Goal: Check status

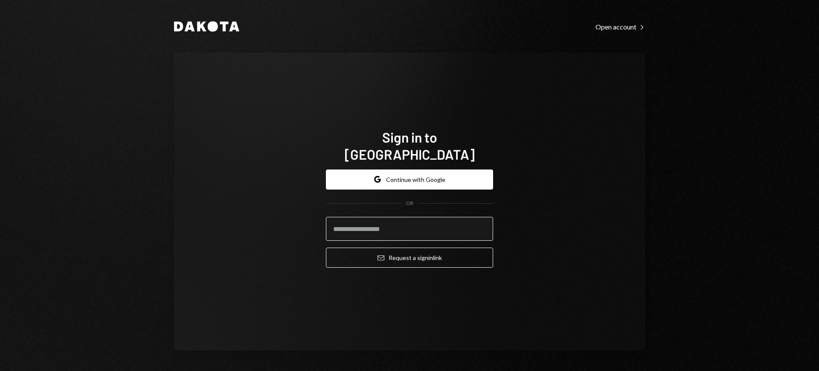
click at [454, 217] on input "email" at bounding box center [409, 229] width 167 height 24
click at [477, 224] on input "email" at bounding box center [409, 229] width 167 height 24
click at [0, 370] on com-1password-button at bounding box center [0, 371] width 0 height 0
type input "**********"
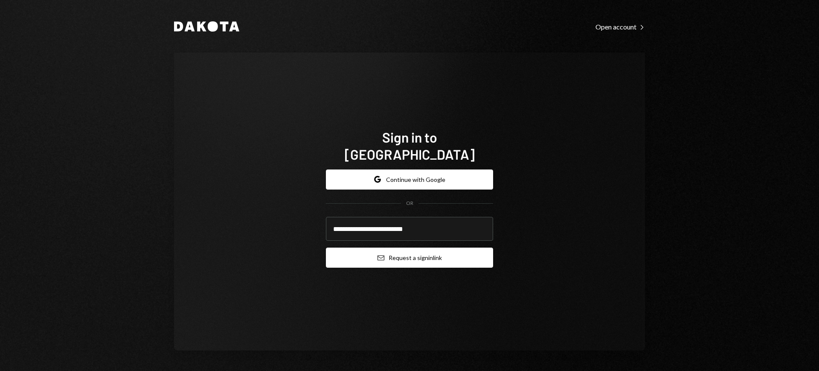
click at [416, 255] on button "Email Request a sign in link" at bounding box center [409, 257] width 167 height 20
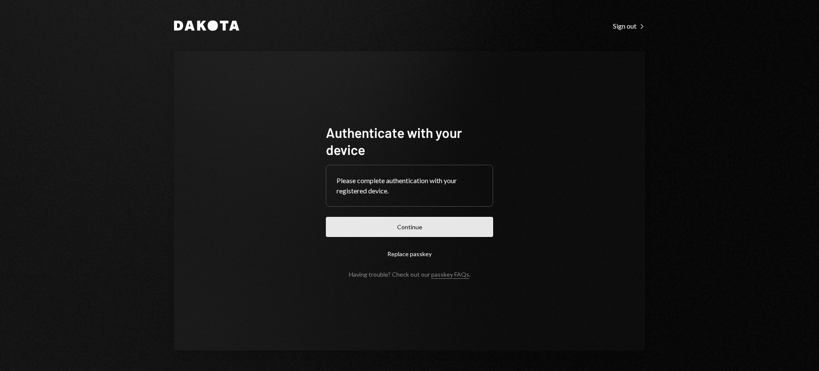
click at [436, 228] on button "Continue" at bounding box center [409, 227] width 167 height 20
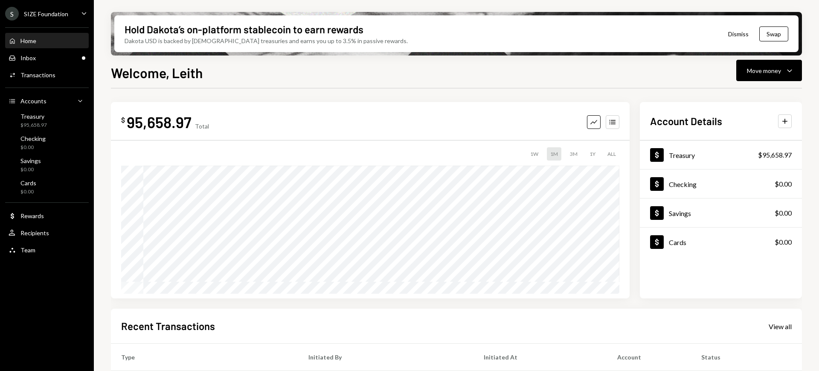
click at [69, 17] on div "S SIZE Foundation Caret Down" at bounding box center [47, 14] width 94 height 14
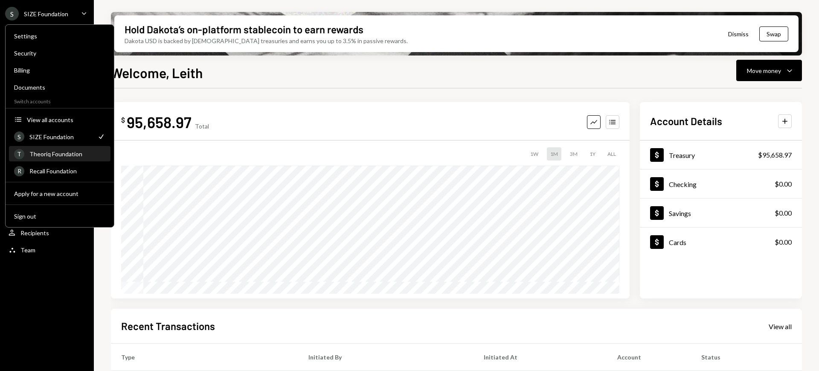
click at [71, 154] on div "Theoriq Foundation" at bounding box center [67, 153] width 76 height 7
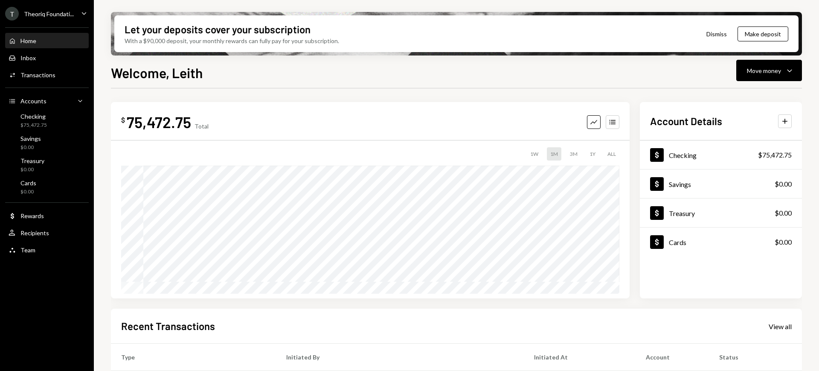
click at [77, 18] on div "T Theoriq Foundati... Caret Down" at bounding box center [47, 14] width 94 height 14
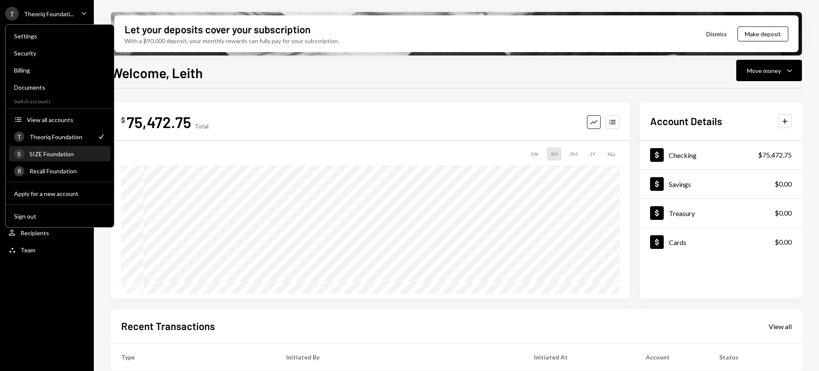
click at [73, 152] on div "SIZE Foundation" at bounding box center [67, 153] width 76 height 7
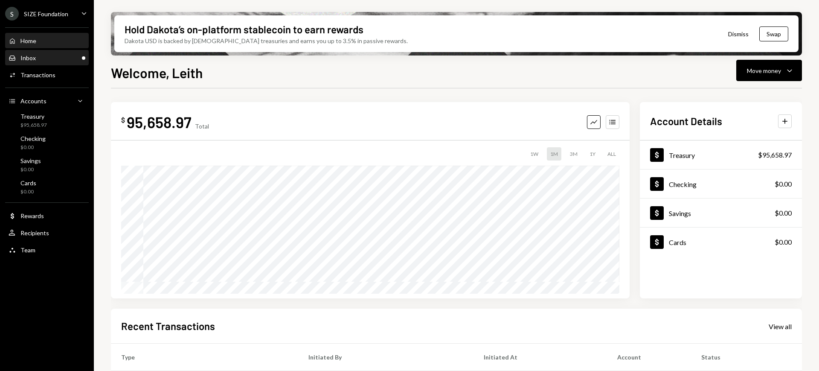
click at [63, 59] on div "Inbox Inbox" at bounding box center [47, 58] width 77 height 8
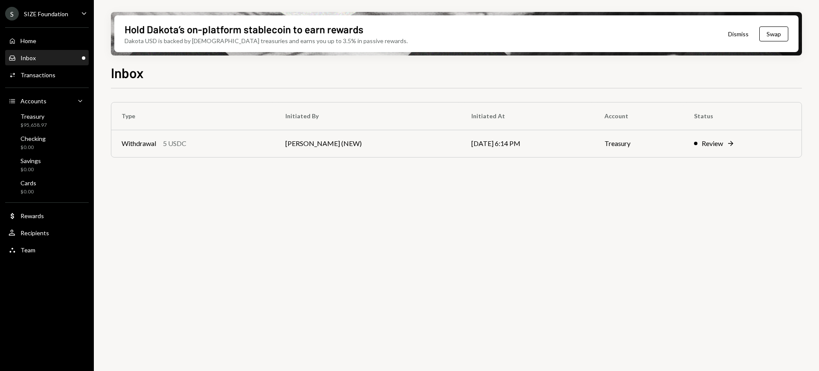
click at [515, 219] on div "Type Initiated By Initiated At Account Status Withdrawal 5 USDC [PERSON_NAME] (…" at bounding box center [456, 234] width 691 height 292
click at [511, 293] on div "Type Initiated By Initiated At Account Status Withdrawal 5 USDC [PERSON_NAME] (…" at bounding box center [456, 234] width 691 height 292
click at [739, 187] on div "Type Initiated By Initiated At Account Status Withdrawal 5 USDC [PERSON_NAME] (…" at bounding box center [456, 234] width 691 height 292
click at [408, 194] on div "Type Initiated By Initiated At Account Status Withdrawal 5 USDC [PERSON_NAME] (…" at bounding box center [456, 234] width 691 height 292
click at [719, 141] on div "Review" at bounding box center [711, 143] width 21 height 10
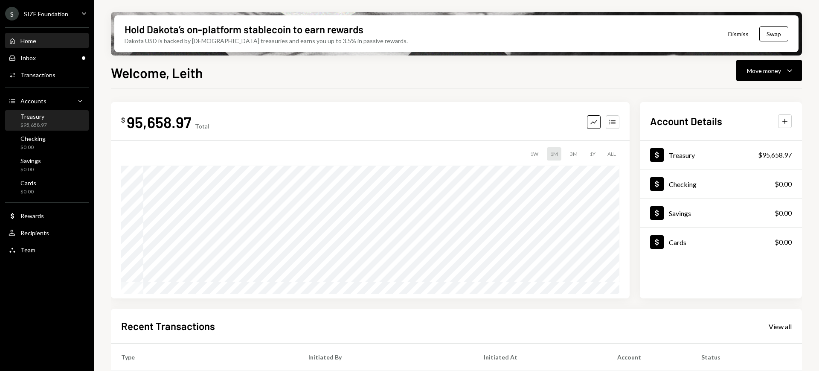
click at [52, 113] on div "Treasury $95,658.97" at bounding box center [47, 121] width 77 height 16
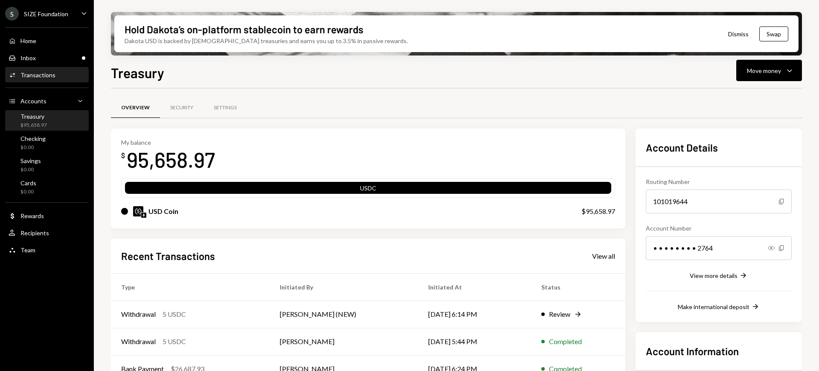
click at [50, 77] on div "Transactions" at bounding box center [37, 74] width 35 height 7
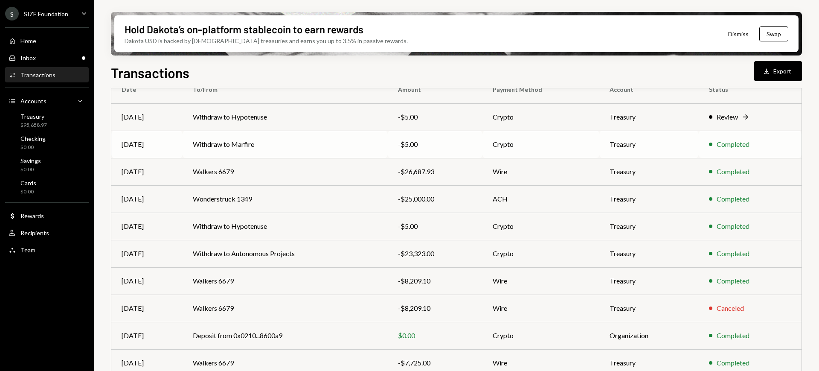
scroll to position [84, 0]
